Goal: Entertainment & Leisure: Consume media (video, audio)

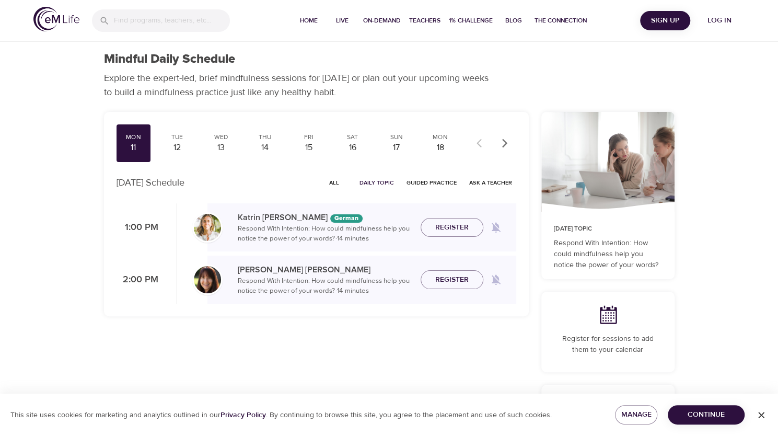
click at [719, 22] on span "Log in" at bounding box center [719, 20] width 42 height 13
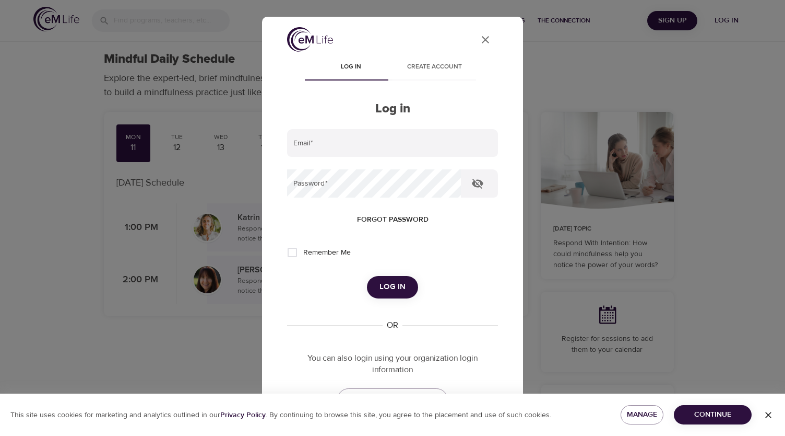
type input "[EMAIL_ADDRESS][DOMAIN_NAME]"
click at [398, 288] on span "Log in" at bounding box center [393, 287] width 26 height 14
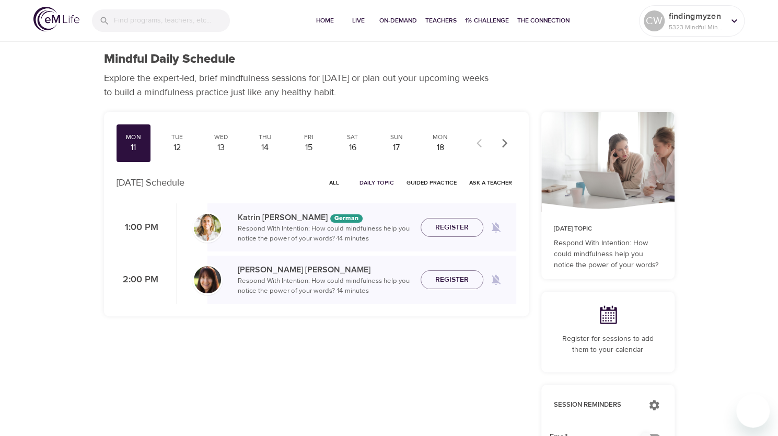
checkbox input "true"
click at [399, 19] on span "On-Demand" at bounding box center [398, 20] width 38 height 11
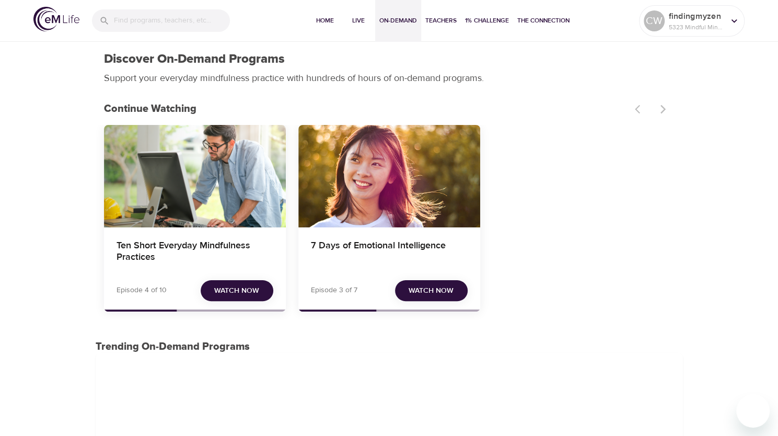
click at [220, 287] on span "Watch Now" at bounding box center [236, 290] width 45 height 13
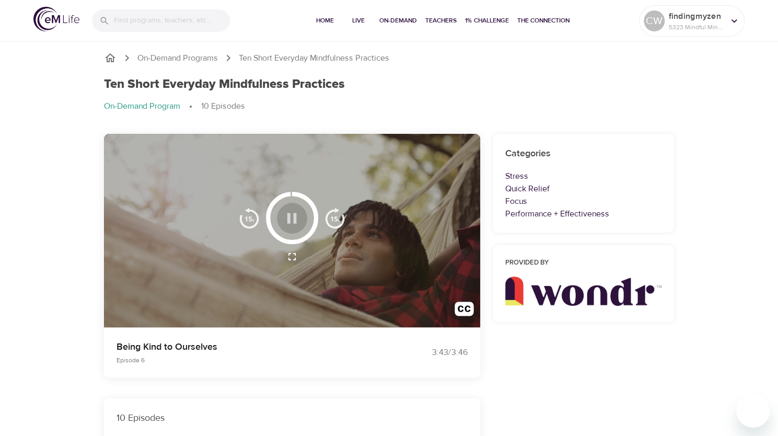
click at [291, 221] on icon "button" at bounding box center [292, 218] width 18 height 18
